Goal: Task Accomplishment & Management: Manage account settings

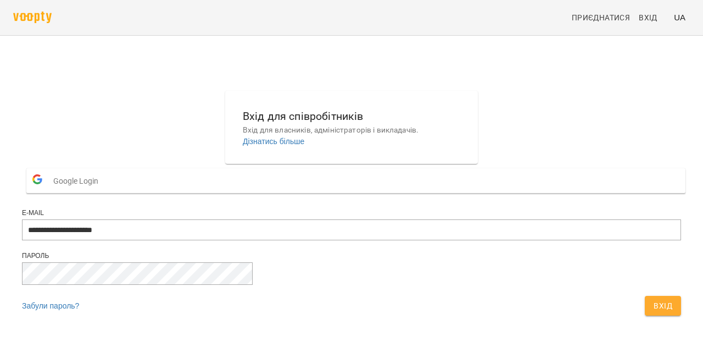
type input "**********"
click at [645, 315] on button "Вхід" at bounding box center [663, 306] width 36 height 20
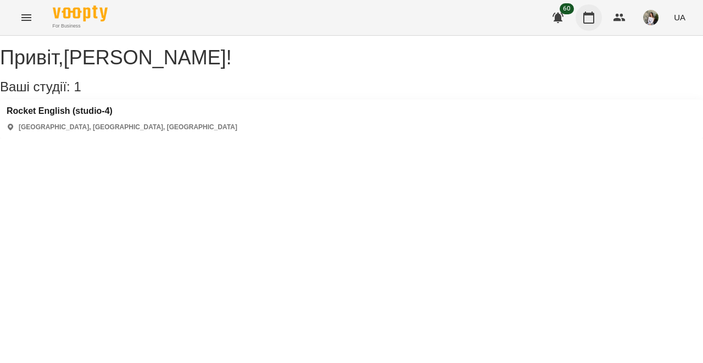
click at [591, 14] on icon "button" at bounding box center [589, 18] width 11 height 12
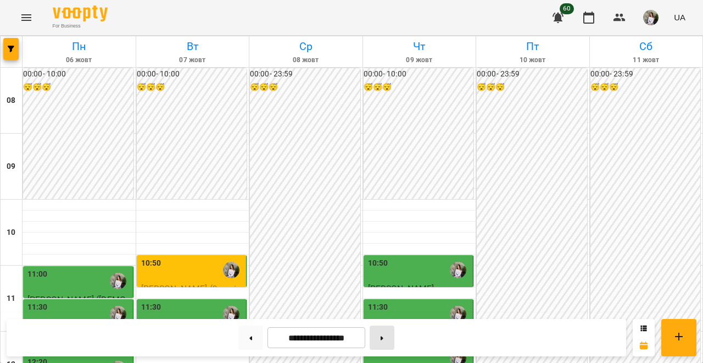
click at [384, 337] on icon at bounding box center [382, 338] width 3 height 4
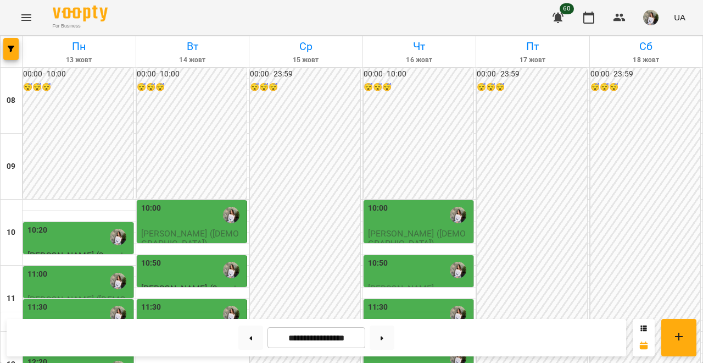
scroll to position [118, 0]
click at [65, 224] on div "10:20" at bounding box center [78, 236] width 103 height 25
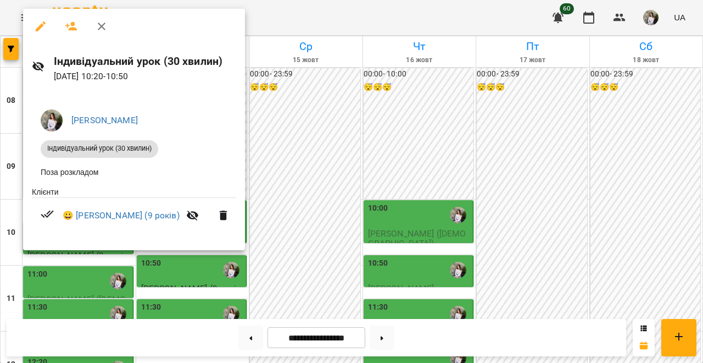
click at [103, 21] on icon "button" at bounding box center [101, 26] width 13 height 13
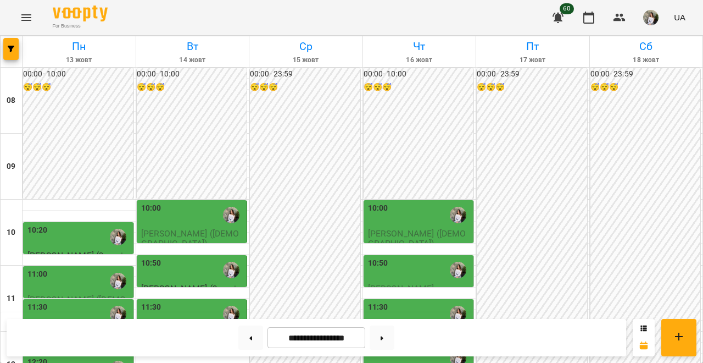
click at [79, 268] on div "11:00" at bounding box center [78, 280] width 103 height 25
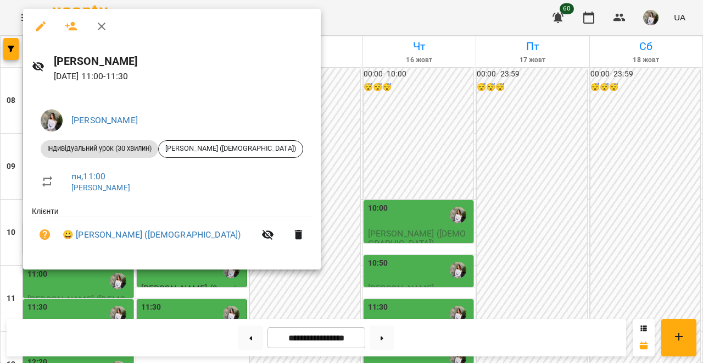
click at [99, 25] on icon "button" at bounding box center [101, 26] width 13 height 13
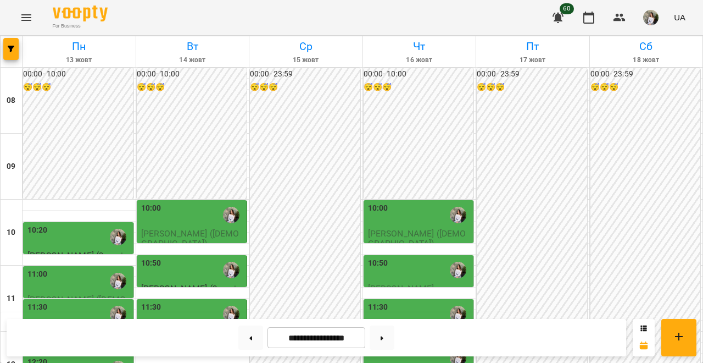
click at [81, 301] on div "11:30" at bounding box center [78, 313] width 103 height 25
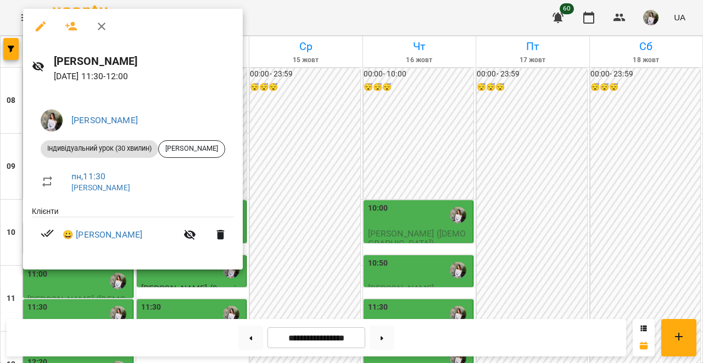
click at [99, 31] on icon "button" at bounding box center [101, 26] width 13 height 13
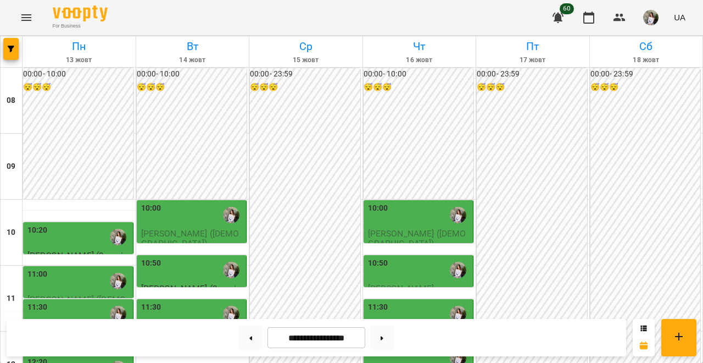
scroll to position [233, 0]
click at [65, 356] on div "12:20" at bounding box center [78, 368] width 103 height 25
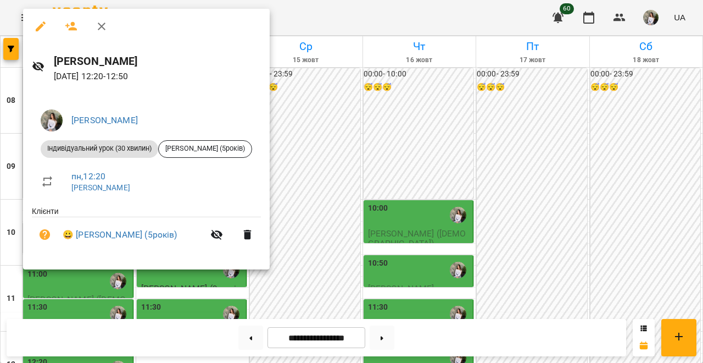
click at [98, 18] on button "button" at bounding box center [101, 26] width 26 height 26
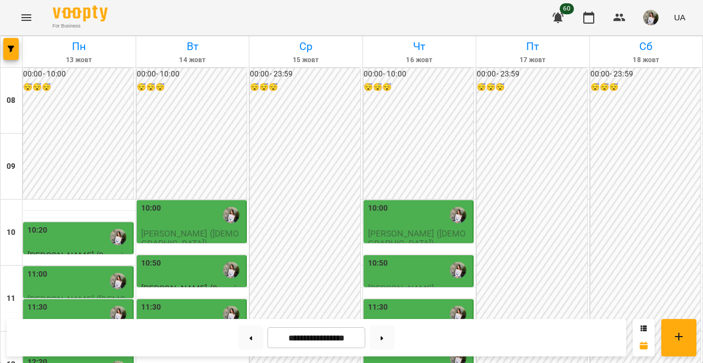
scroll to position [315, 0]
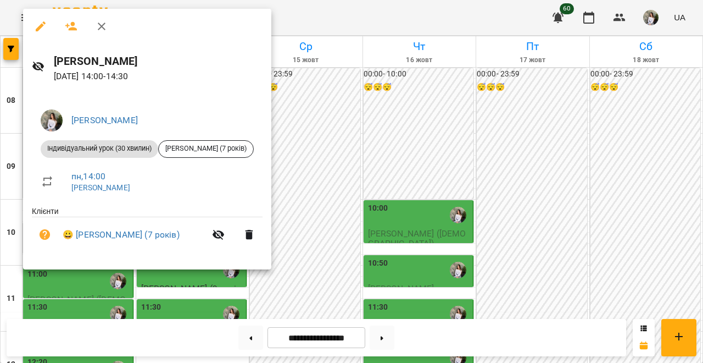
click at [103, 29] on icon "button" at bounding box center [101, 26] width 13 height 13
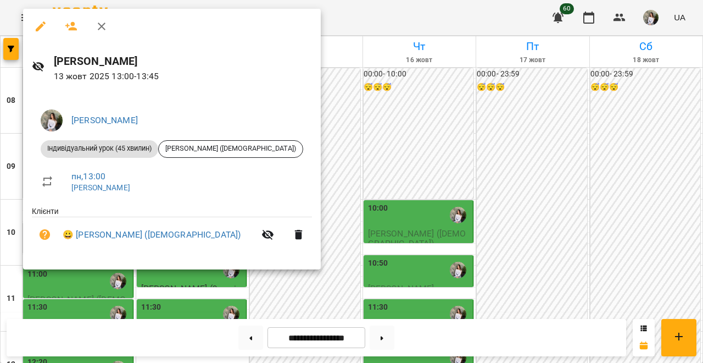
click at [104, 25] on icon "button" at bounding box center [101, 26] width 13 height 13
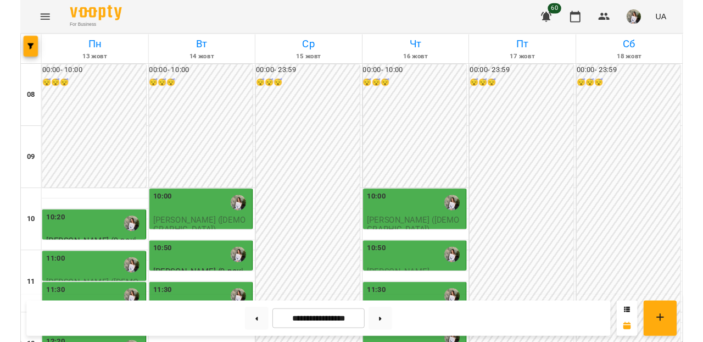
scroll to position [99, 0]
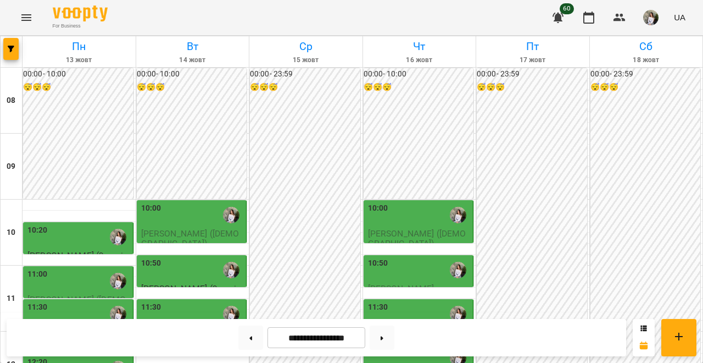
click at [63, 224] on div "10:20" at bounding box center [78, 236] width 103 height 25
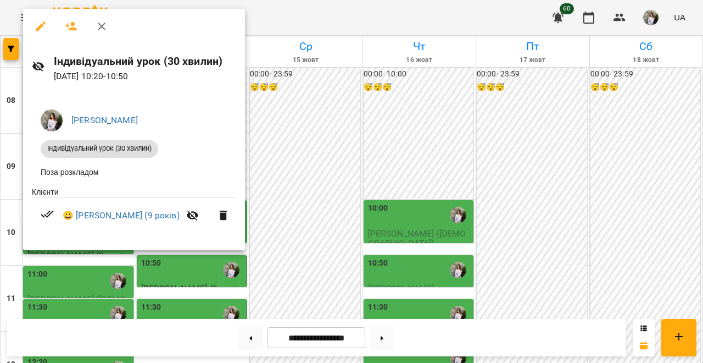
click at [103, 28] on icon "button" at bounding box center [102, 27] width 8 height 8
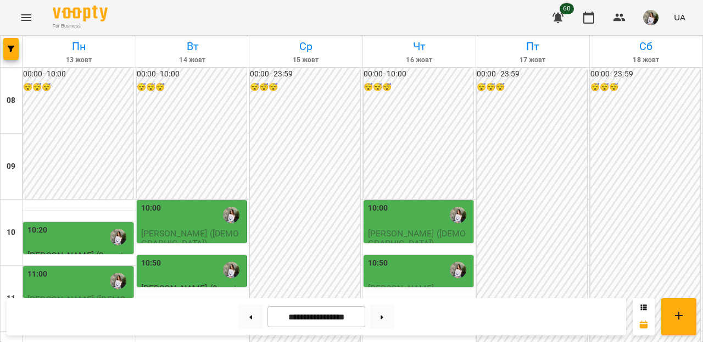
click at [72, 224] on div "10:20" at bounding box center [78, 236] width 103 height 25
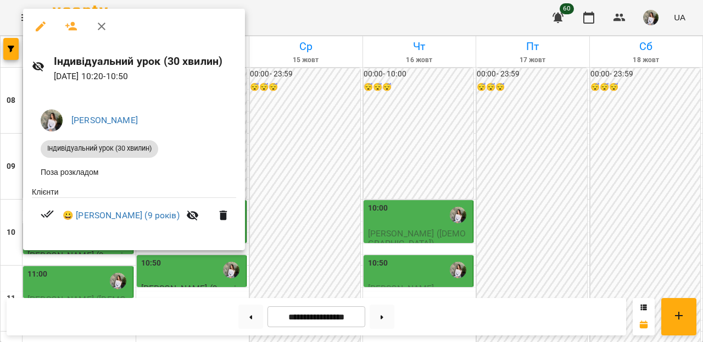
click at [316, 164] on div at bounding box center [351, 171] width 703 height 342
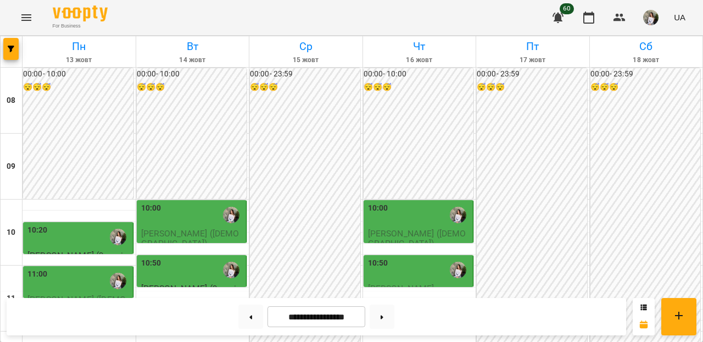
click at [77, 294] on span "Макарчук Люба (11років)" at bounding box center [76, 304] width 98 height 20
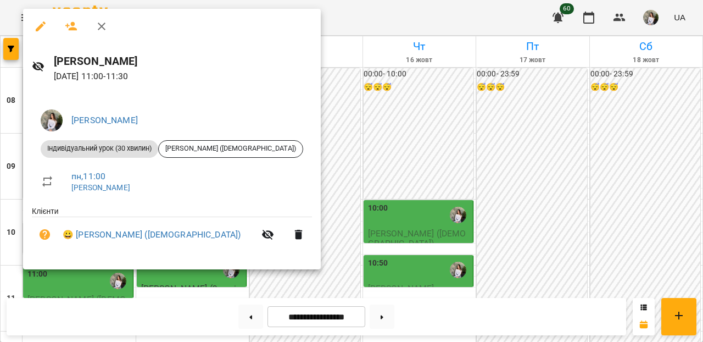
click at [318, 188] on div at bounding box center [351, 171] width 703 height 342
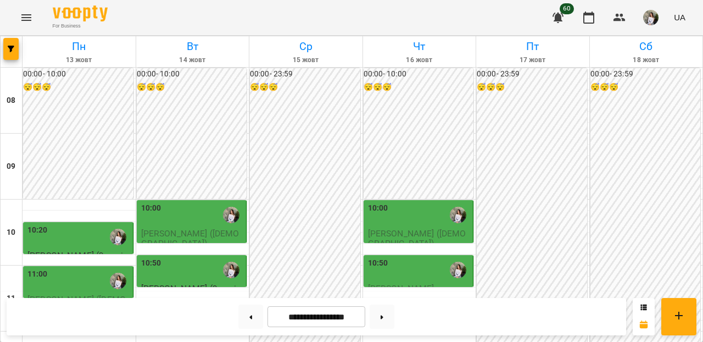
scroll to position [162, 0]
click at [57, 301] on div "11:30" at bounding box center [78, 313] width 103 height 25
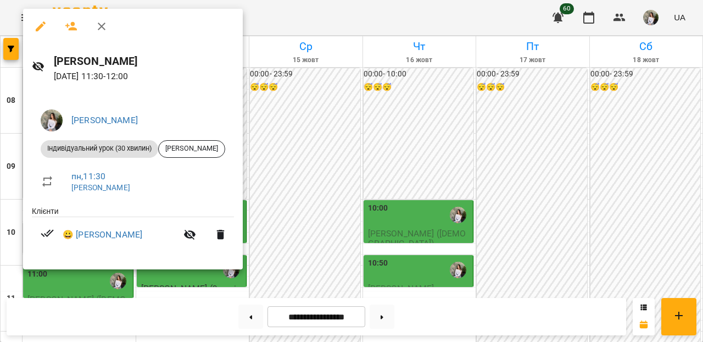
click at [314, 165] on div at bounding box center [351, 171] width 703 height 342
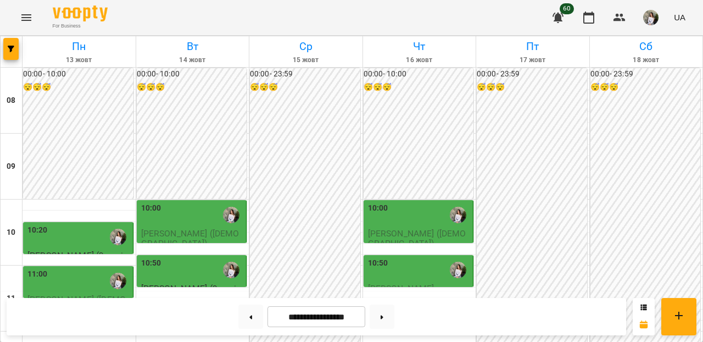
scroll to position [220, 0]
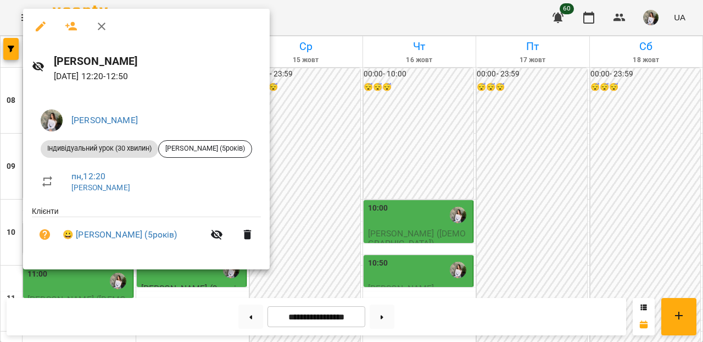
click at [335, 167] on div at bounding box center [351, 171] width 703 height 342
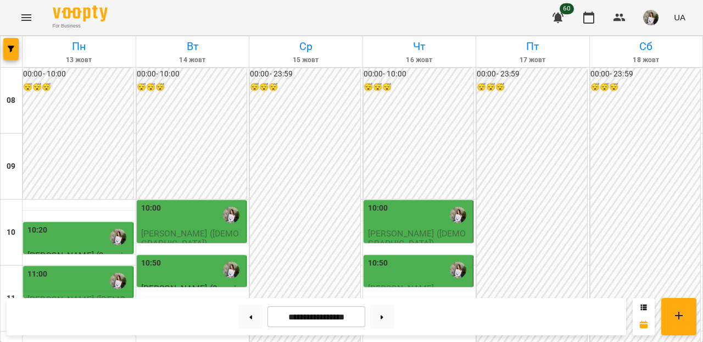
scroll to position [263, 0]
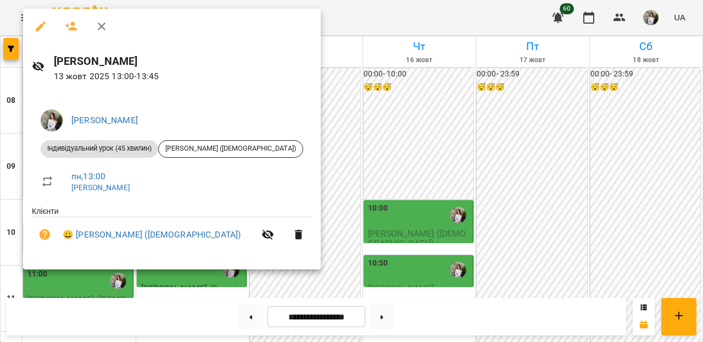
click at [331, 190] on div at bounding box center [351, 171] width 703 height 342
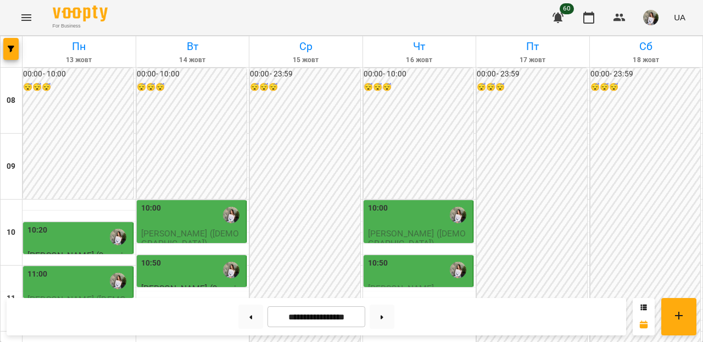
scroll to position [290, 0]
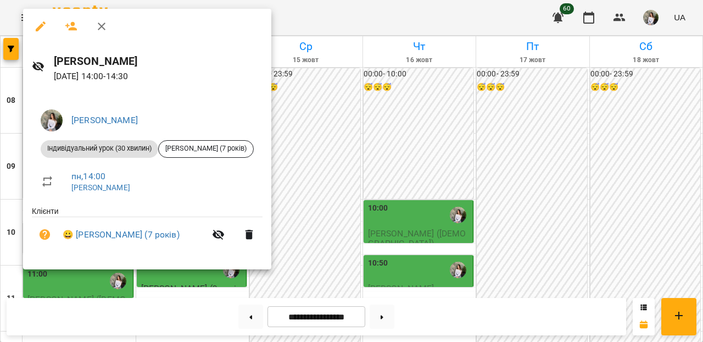
click at [300, 181] on div at bounding box center [351, 171] width 703 height 342
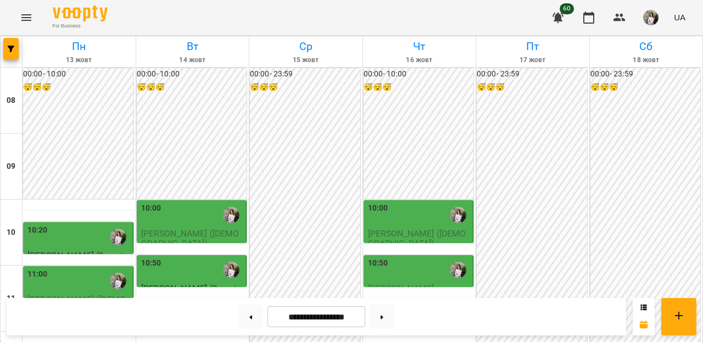
scroll to position [363, 0]
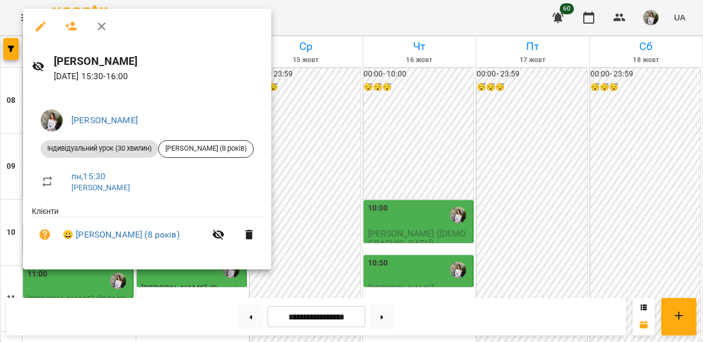
click at [331, 186] on div at bounding box center [351, 171] width 703 height 342
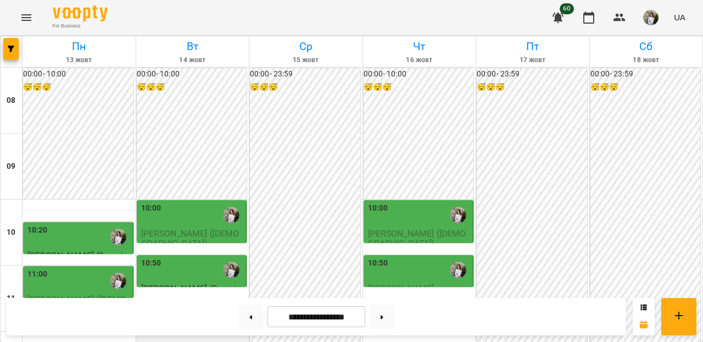
scroll to position [103, 0]
click at [78, 224] on div "10:20" at bounding box center [78, 236] width 103 height 25
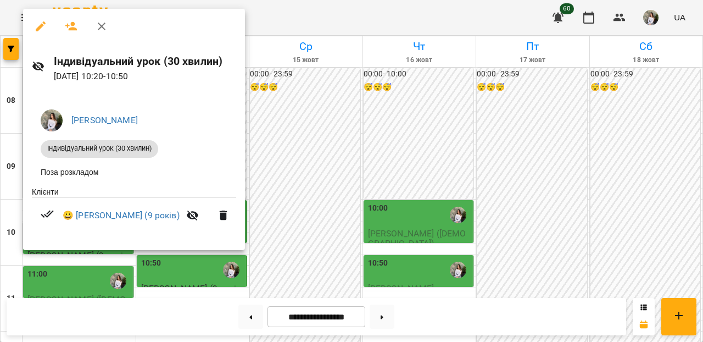
click at [101, 24] on icon "button" at bounding box center [101, 26] width 13 height 13
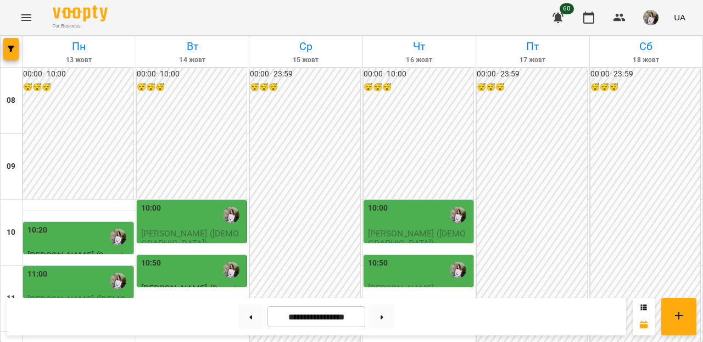
click at [54, 294] on span "Макарчук Люба (11років)" at bounding box center [76, 304] width 98 height 20
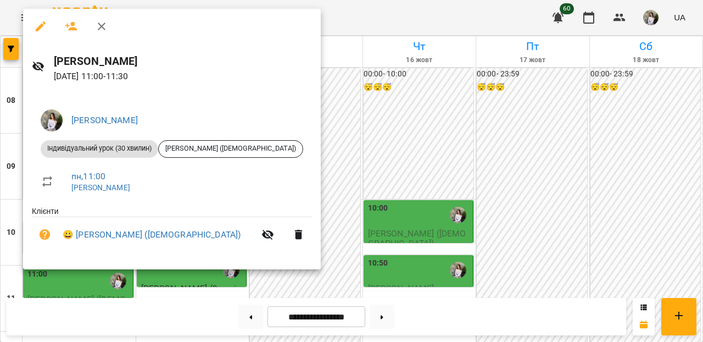
click at [96, 19] on button "button" at bounding box center [101, 26] width 26 height 26
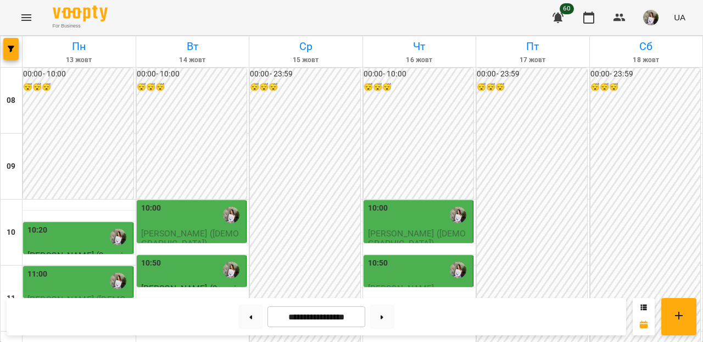
click at [59, 301] on div "11:30" at bounding box center [78, 313] width 103 height 25
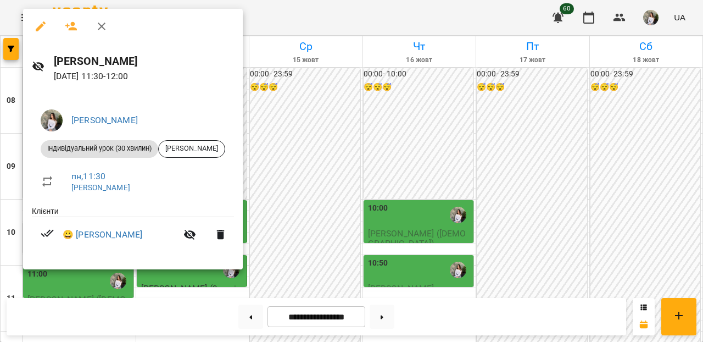
click at [97, 24] on icon "button" at bounding box center [101, 26] width 13 height 13
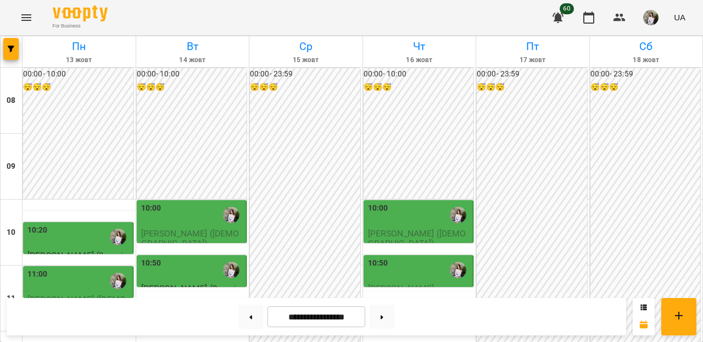
click at [69, 268] on div "11:00" at bounding box center [78, 280] width 103 height 25
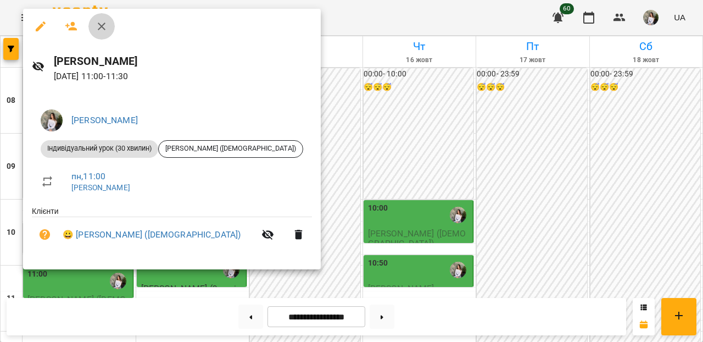
click at [104, 21] on icon "button" at bounding box center [101, 26] width 13 height 13
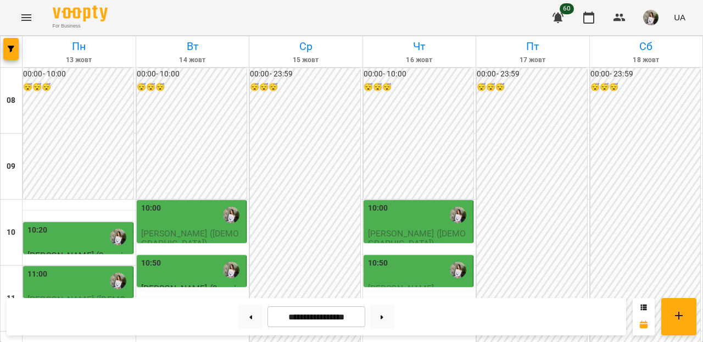
scroll to position [203, 0]
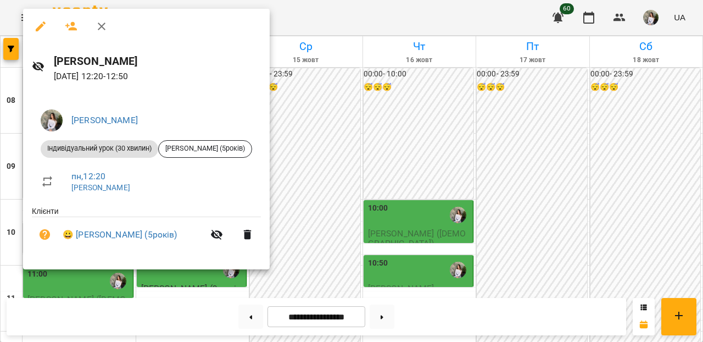
click at [100, 27] on icon "button" at bounding box center [101, 26] width 13 height 13
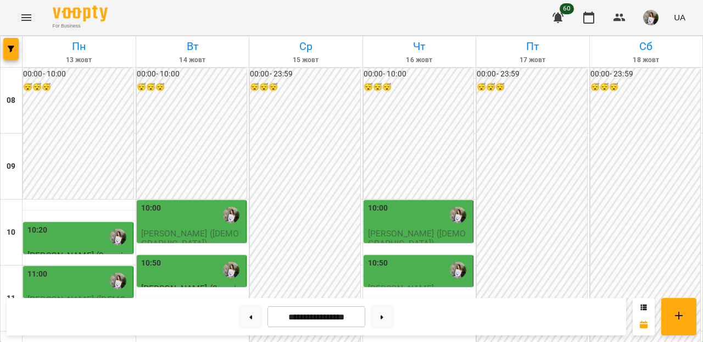
scroll to position [228, 0]
click at [250, 317] on icon at bounding box center [251, 317] width 3 height 4
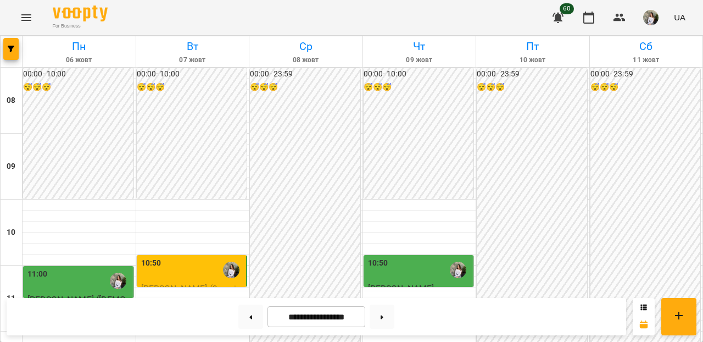
scroll to position [172, 0]
click at [401, 301] on div "11:30" at bounding box center [419, 313] width 103 height 25
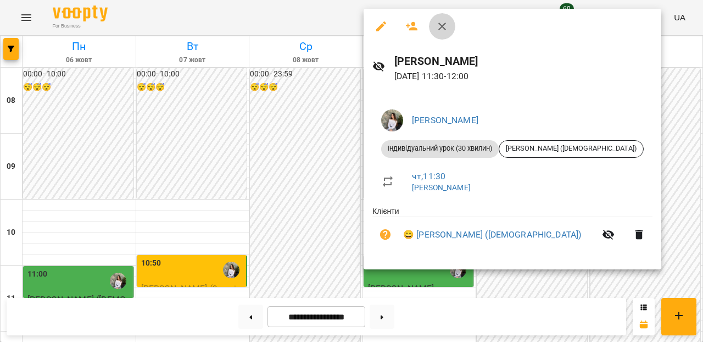
click at [440, 28] on icon "button" at bounding box center [443, 27] width 8 height 8
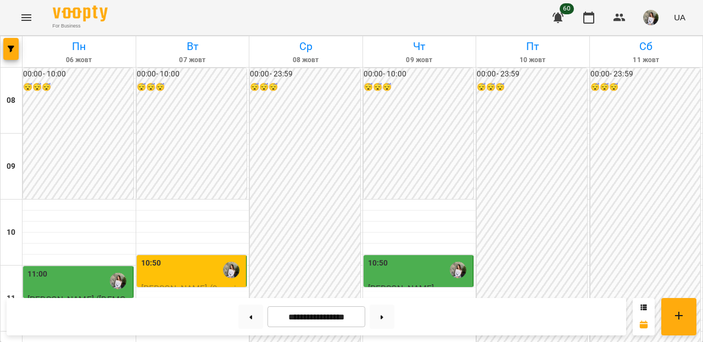
click at [398, 257] on div "10:50" at bounding box center [419, 269] width 103 height 25
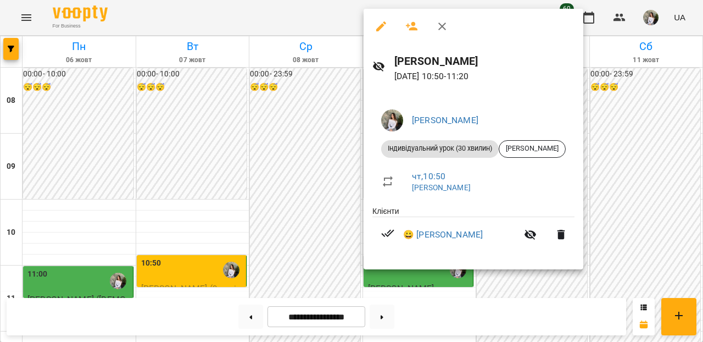
click at [439, 23] on icon "button" at bounding box center [442, 26] width 13 height 13
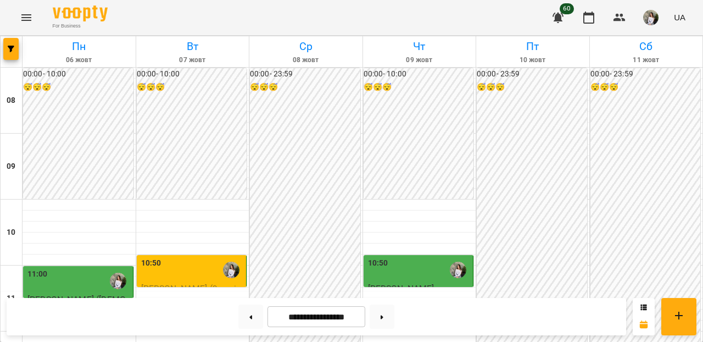
click at [413, 301] on div "11:30" at bounding box center [419, 313] width 103 height 25
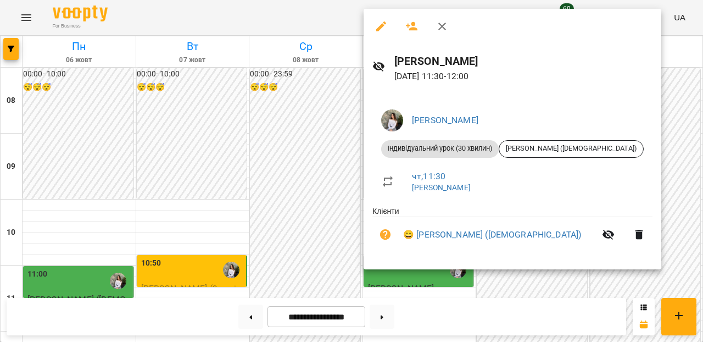
click at [443, 25] on icon "button" at bounding box center [443, 27] width 8 height 8
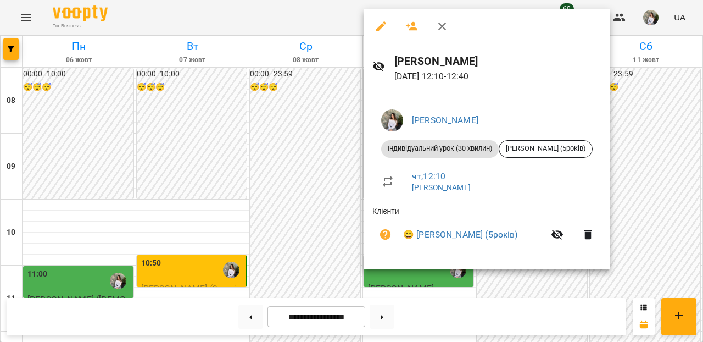
click at [443, 23] on icon "button" at bounding box center [442, 26] width 13 height 13
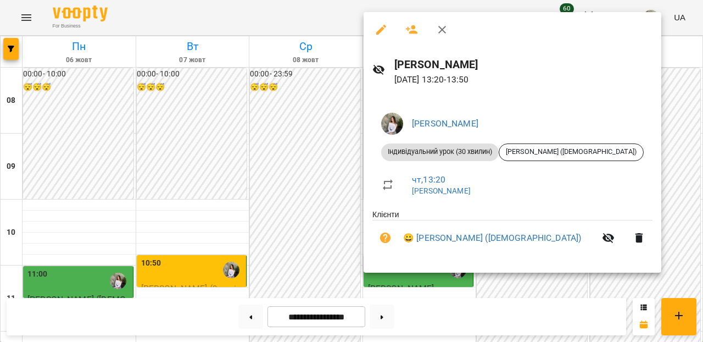
click at [443, 27] on icon "button" at bounding box center [442, 29] width 13 height 13
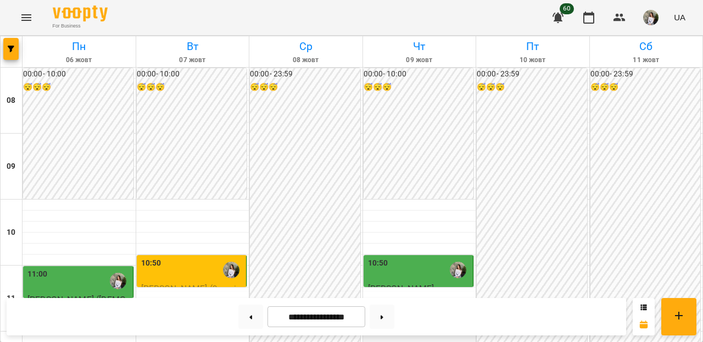
scroll to position [299, 0]
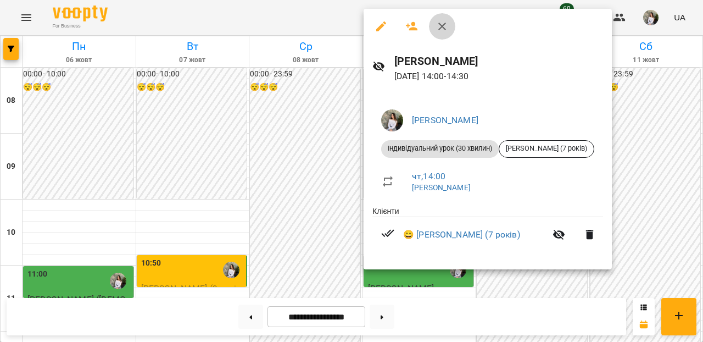
click at [443, 30] on icon "button" at bounding box center [442, 26] width 13 height 13
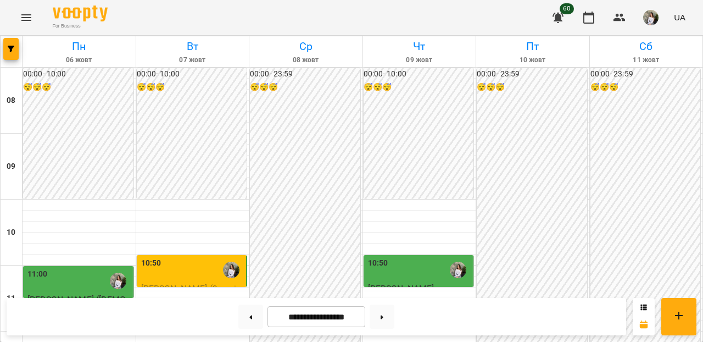
scroll to position [356, 0]
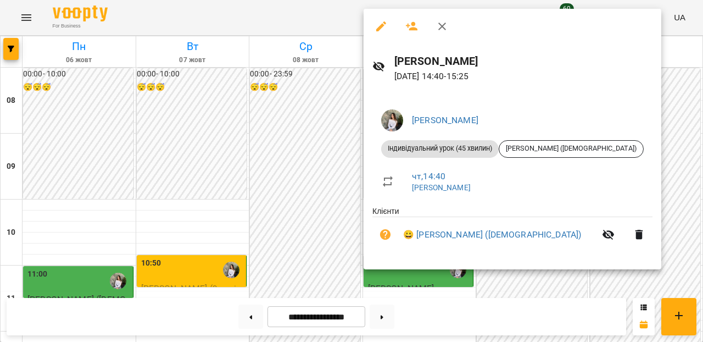
click at [440, 23] on icon "button" at bounding box center [442, 26] width 13 height 13
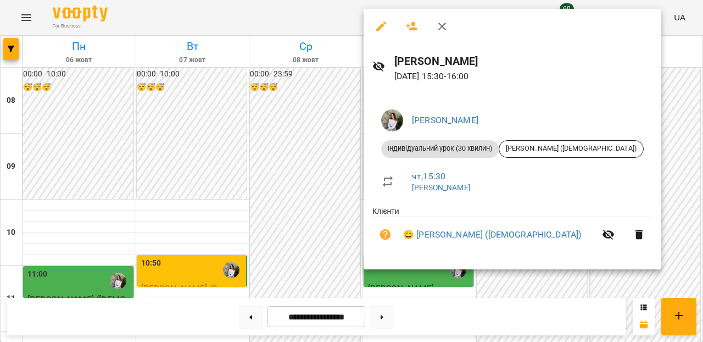
click at [445, 19] on button "button" at bounding box center [442, 26] width 26 height 26
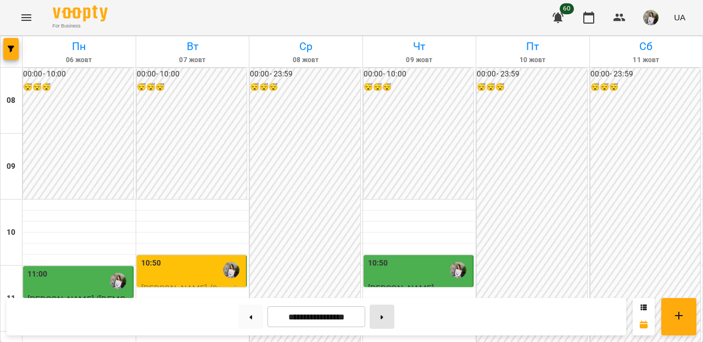
click at [384, 310] on button at bounding box center [382, 316] width 25 height 24
type input "**********"
